Goal: Task Accomplishment & Management: Manage account settings

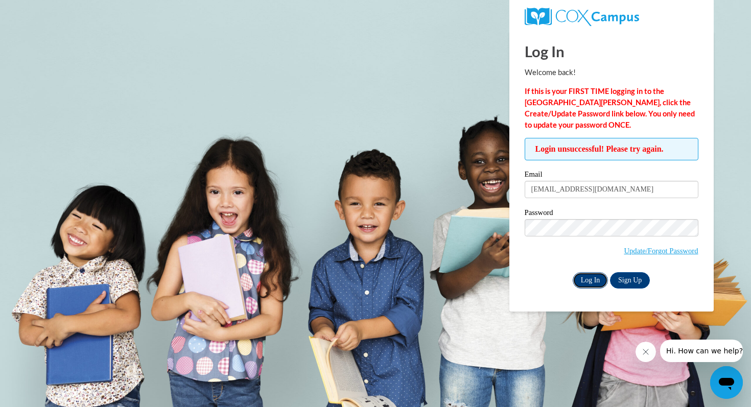
click at [582, 280] on input "Log In" at bounding box center [590, 280] width 36 height 16
click at [580, 278] on input "Log In" at bounding box center [590, 280] width 36 height 16
